Goal: Find specific page/section

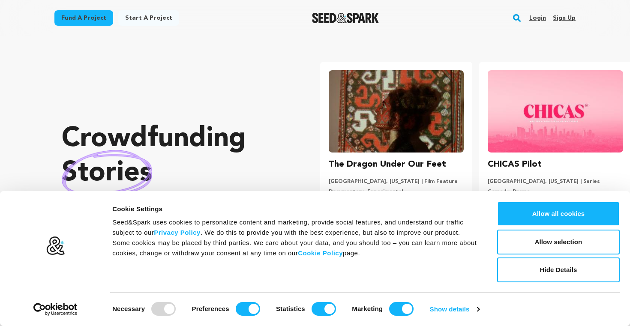
click at [519, 18] on rect "button" at bounding box center [517, 18] width 10 height 10
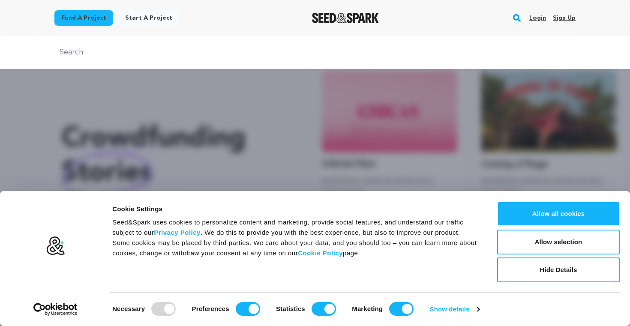
scroll to position [0, 166]
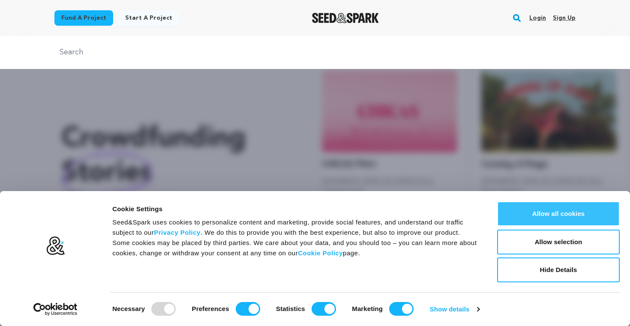
click at [593, 213] on button "Allow all cookies" at bounding box center [558, 213] width 123 height 25
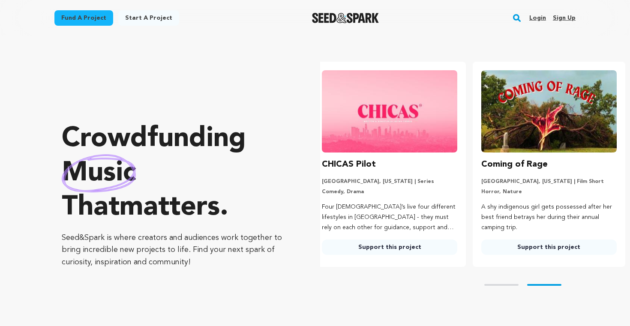
click at [517, 19] on rect "button" at bounding box center [517, 18] width 10 height 10
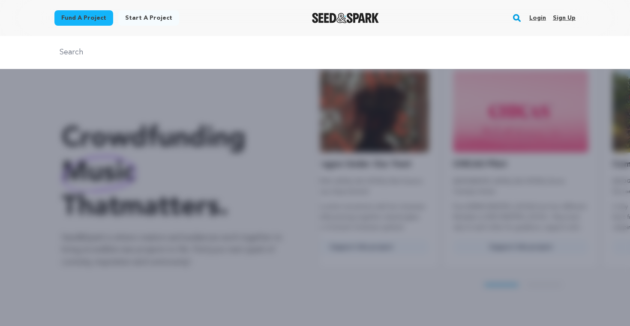
scroll to position [0, 0]
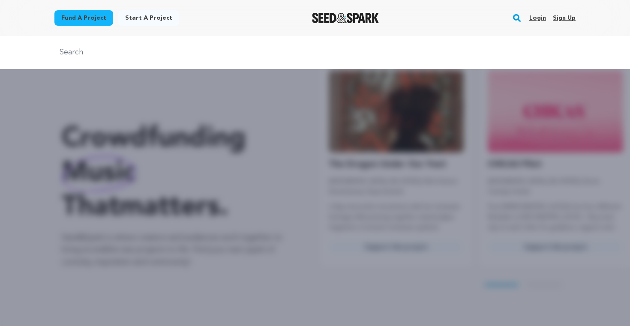
click at [153, 50] on input "text" at bounding box center [314, 52] width 521 height 12
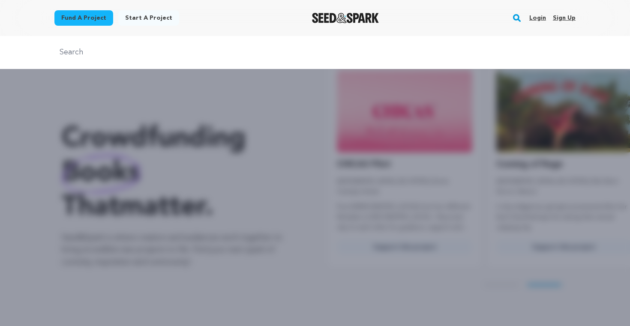
scroll to position [0, 166]
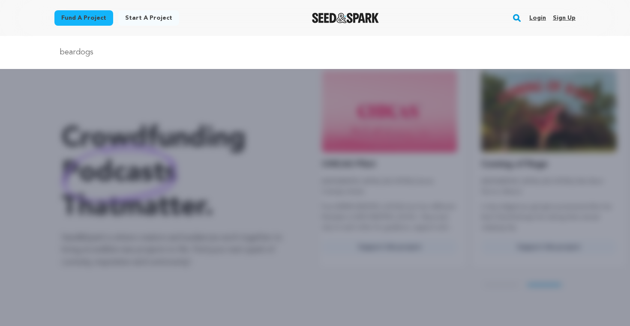
type input "beardogs"
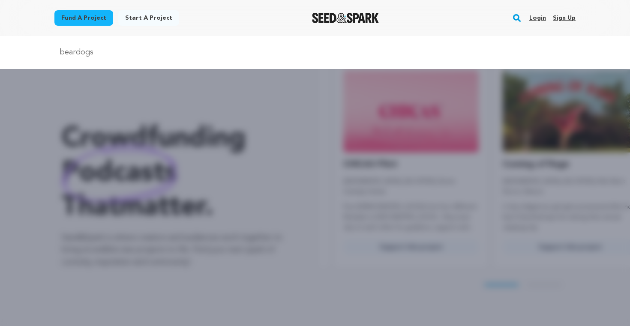
scroll to position [0, 93]
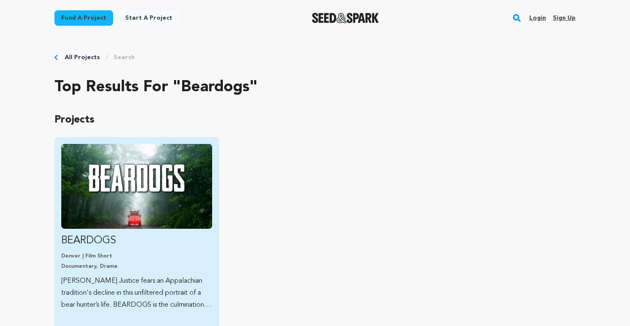
click at [135, 186] on img "Fund BEARDOGS" at bounding box center [136, 186] width 151 height 85
